Goal: Navigation & Orientation: Find specific page/section

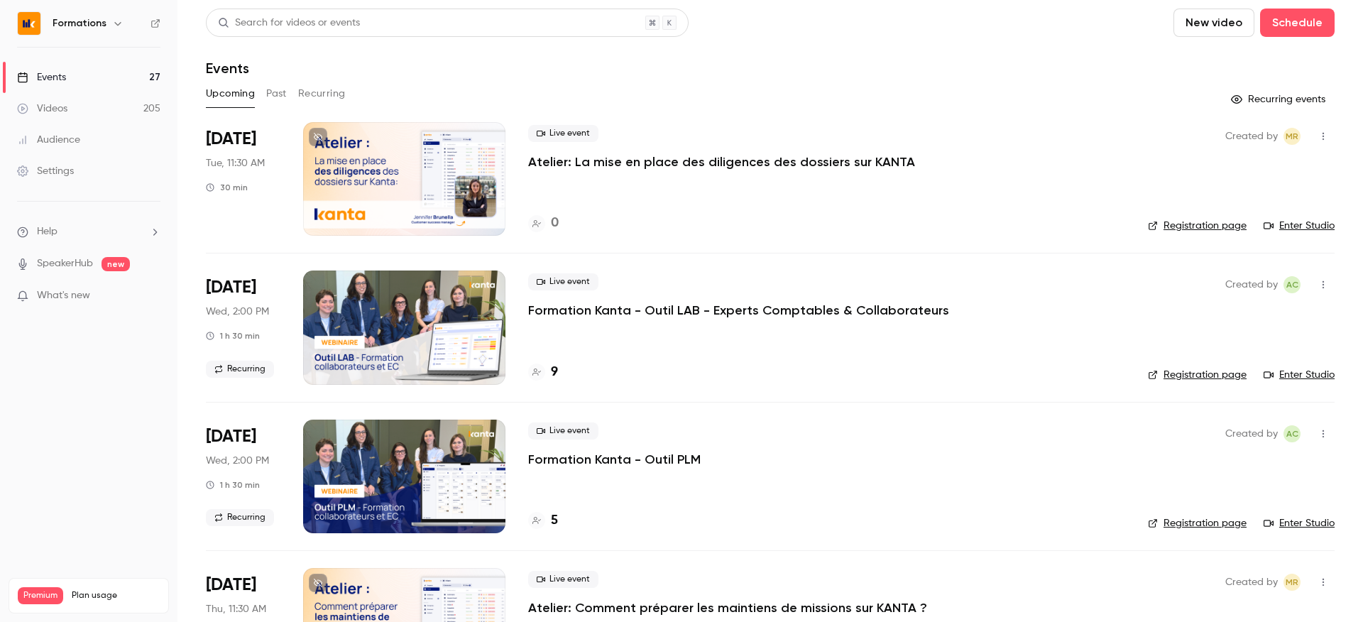
click at [548, 370] on div "9" at bounding box center [543, 372] width 30 height 19
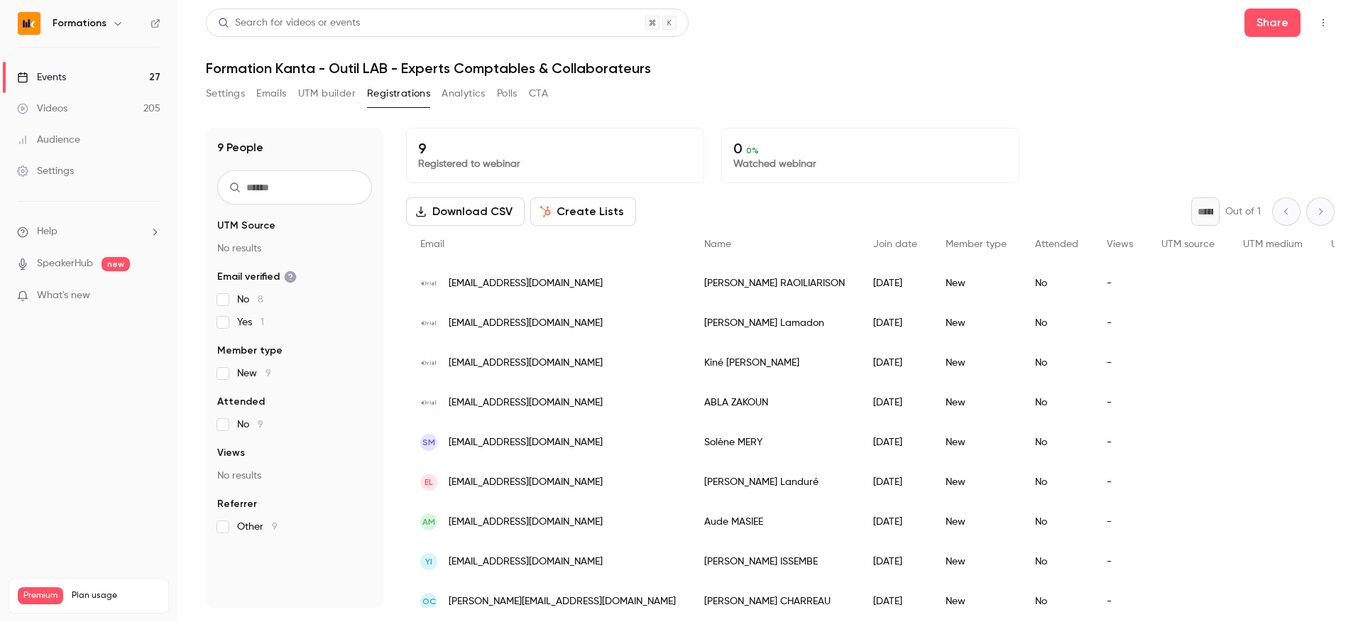
scroll to position [13, 0]
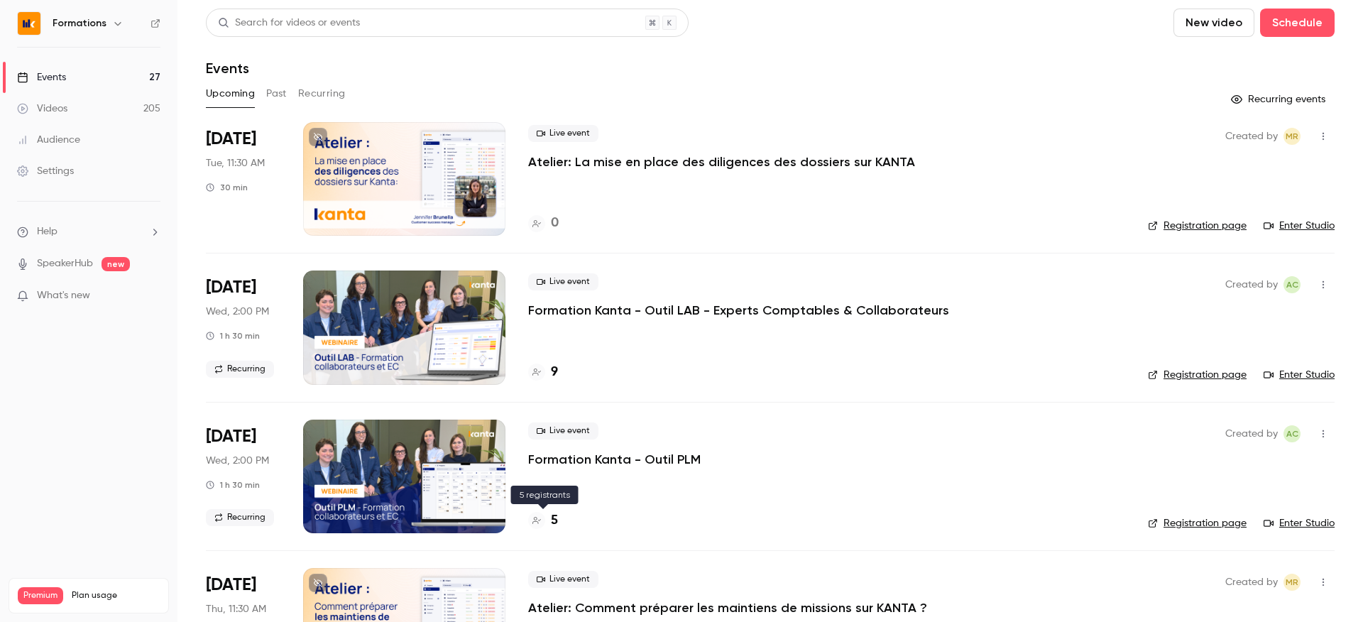
click at [548, 521] on div "5" at bounding box center [543, 520] width 30 height 19
